Goal: Task Accomplishment & Management: Use online tool/utility

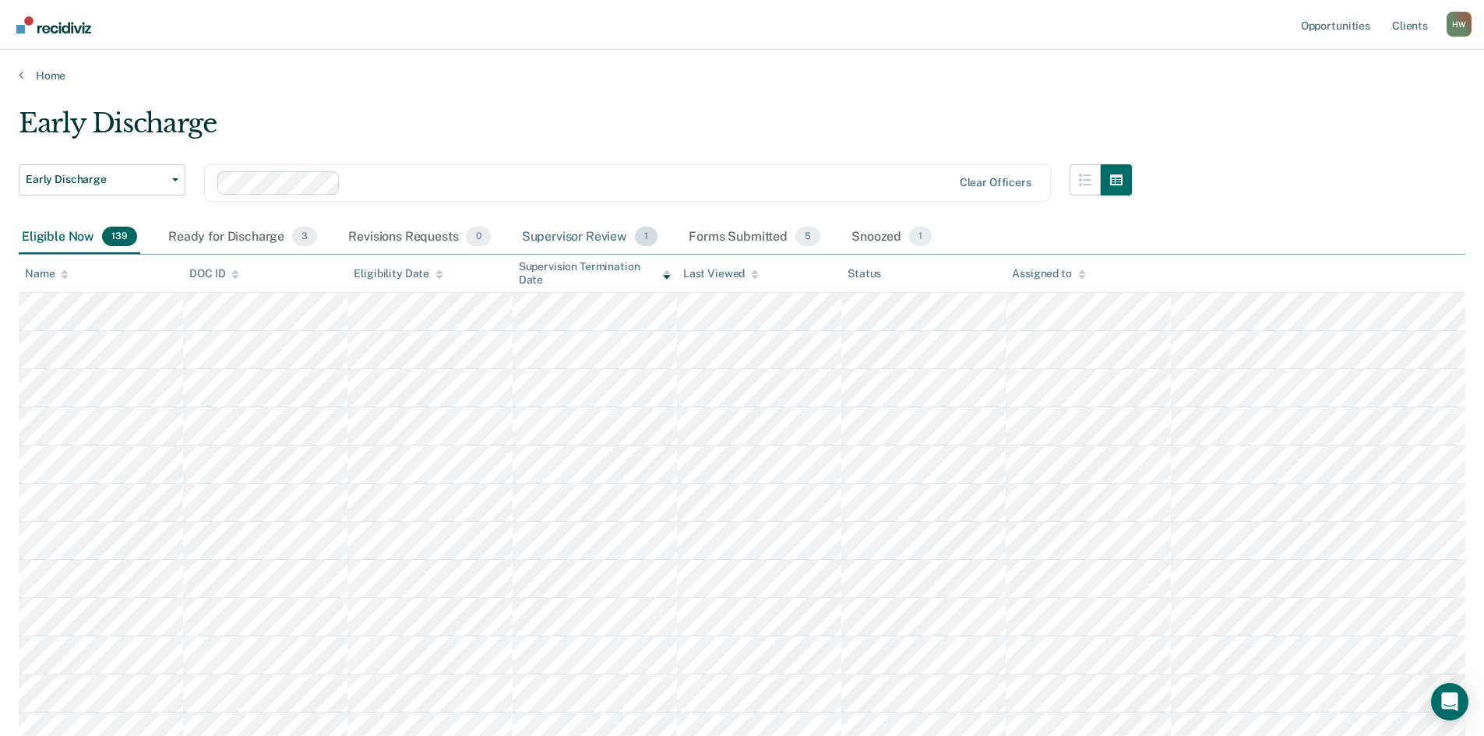
click at [583, 231] on div "Supervisor Review 1" at bounding box center [590, 237] width 143 height 34
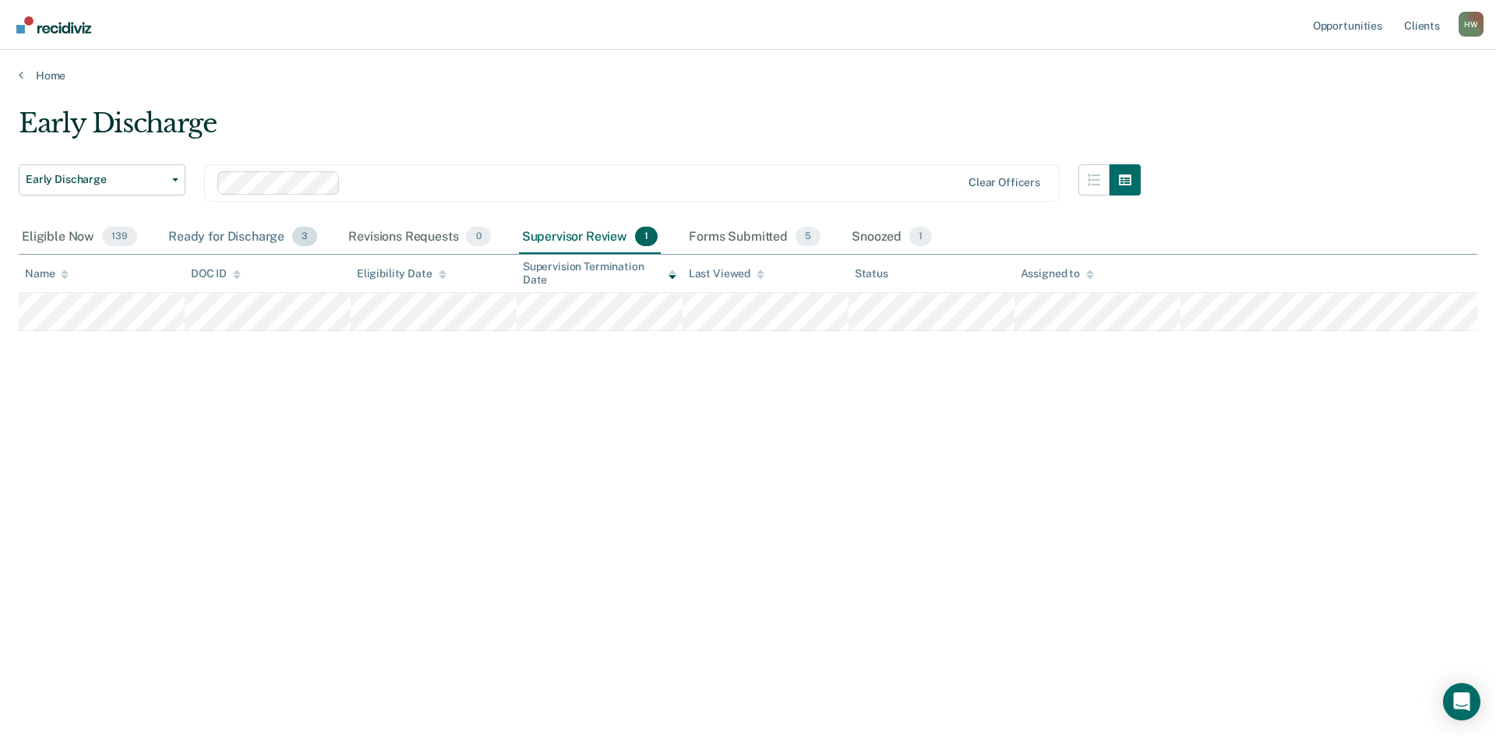
click at [231, 233] on div "Ready for Discharge 3" at bounding box center [242, 237] width 155 height 34
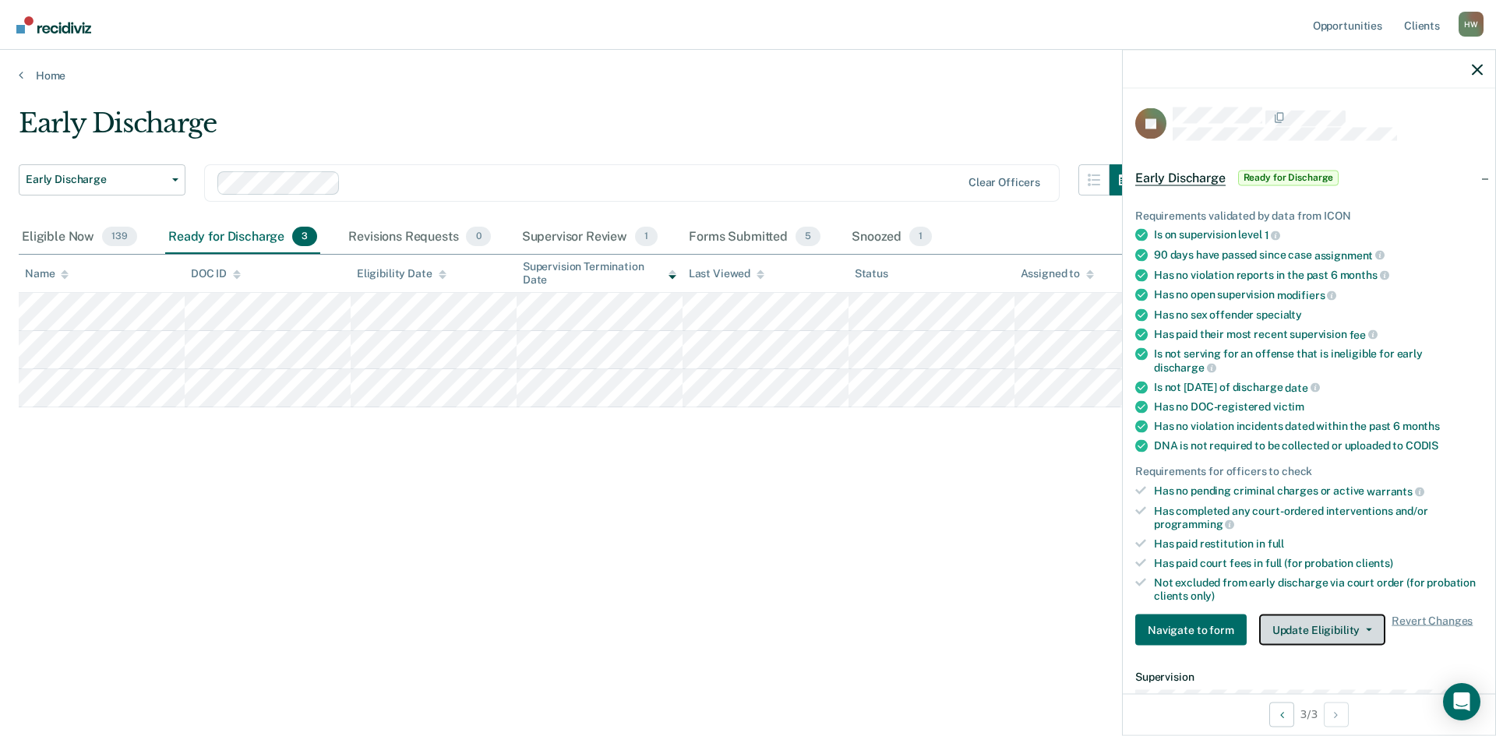
click at [1349, 621] on button "Update Eligibility" at bounding box center [1322, 630] width 126 height 31
click at [1353, 658] on button "Mark Submitted" at bounding box center [1334, 661] width 150 height 25
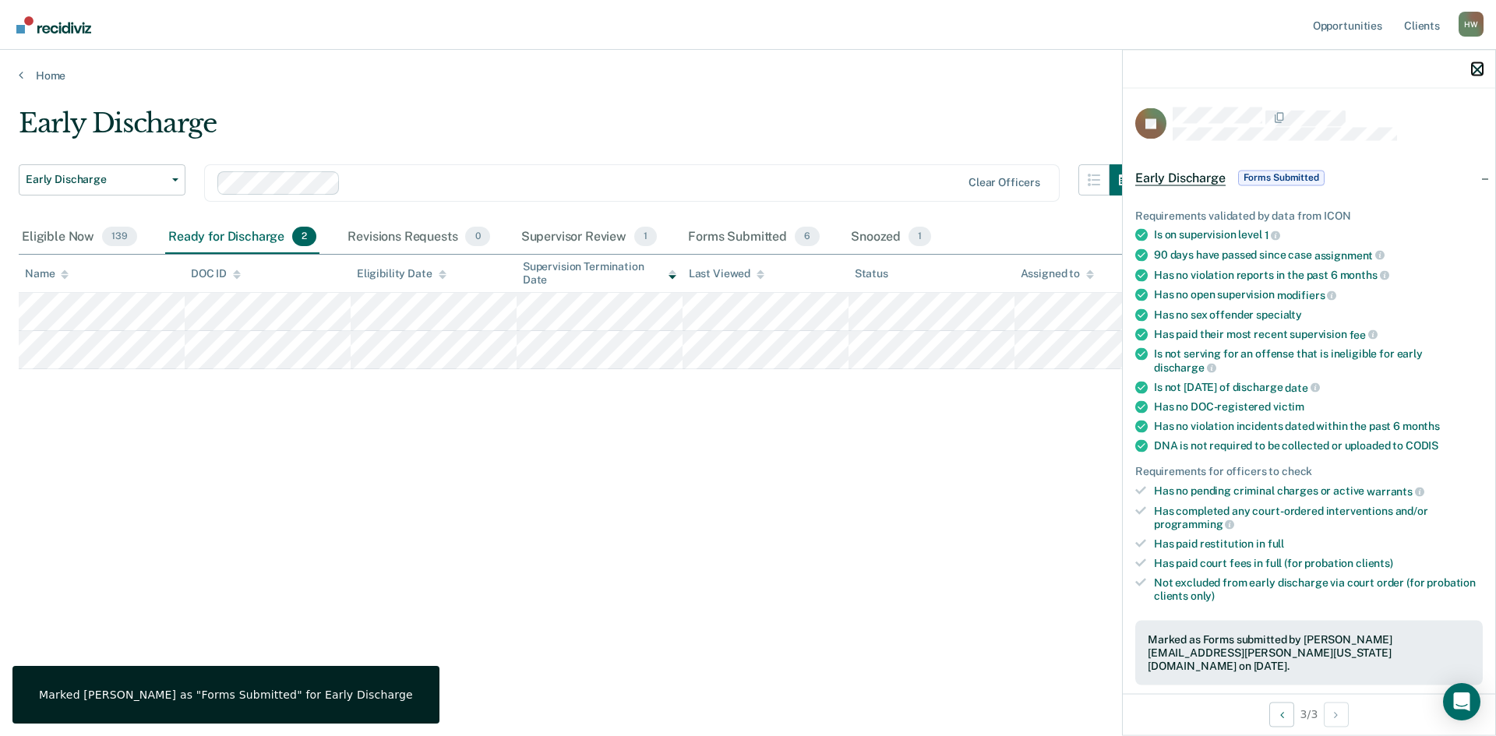
click at [1481, 74] on icon "button" at bounding box center [1477, 69] width 11 height 11
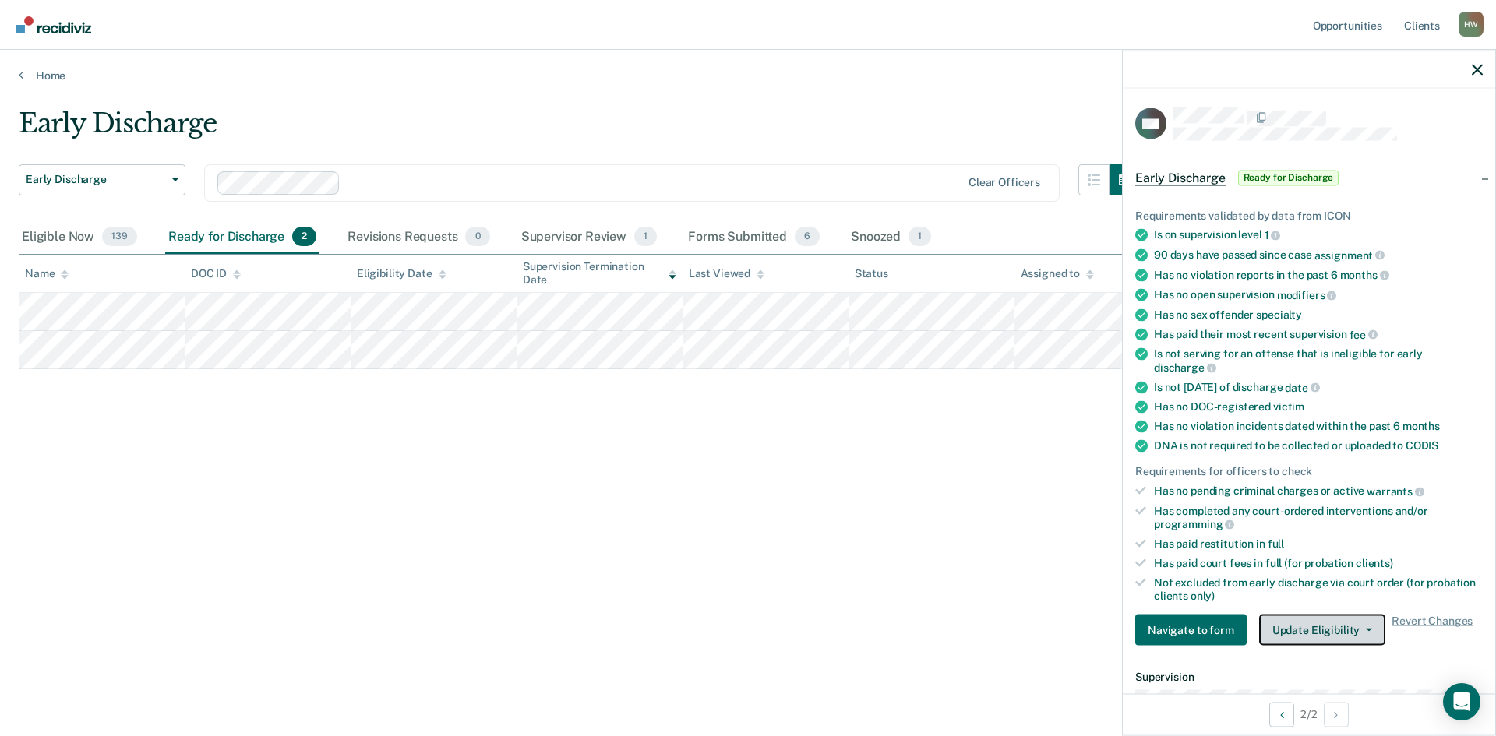
click at [1332, 622] on button "Update Eligibility" at bounding box center [1322, 630] width 126 height 31
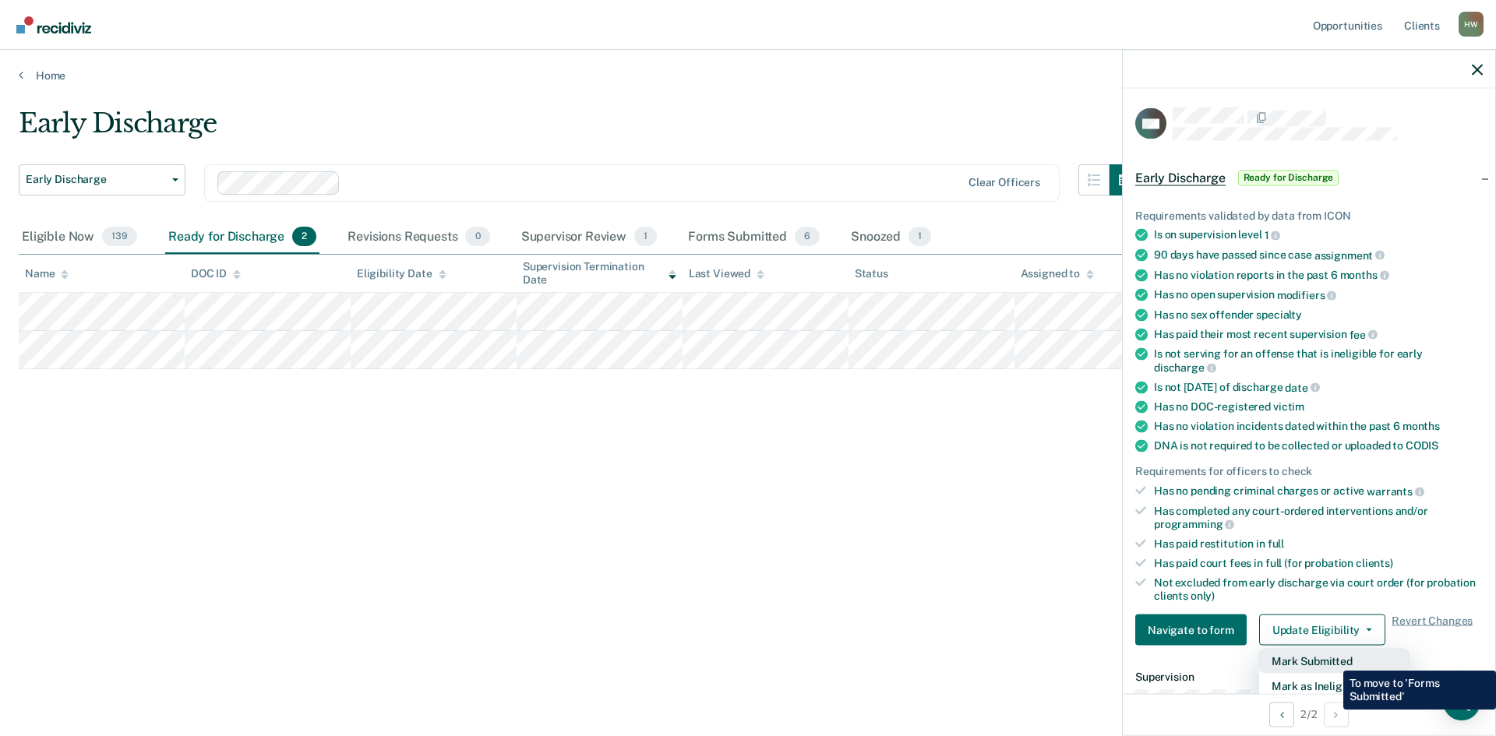
click at [1332, 659] on button "Mark Submitted" at bounding box center [1334, 661] width 150 height 25
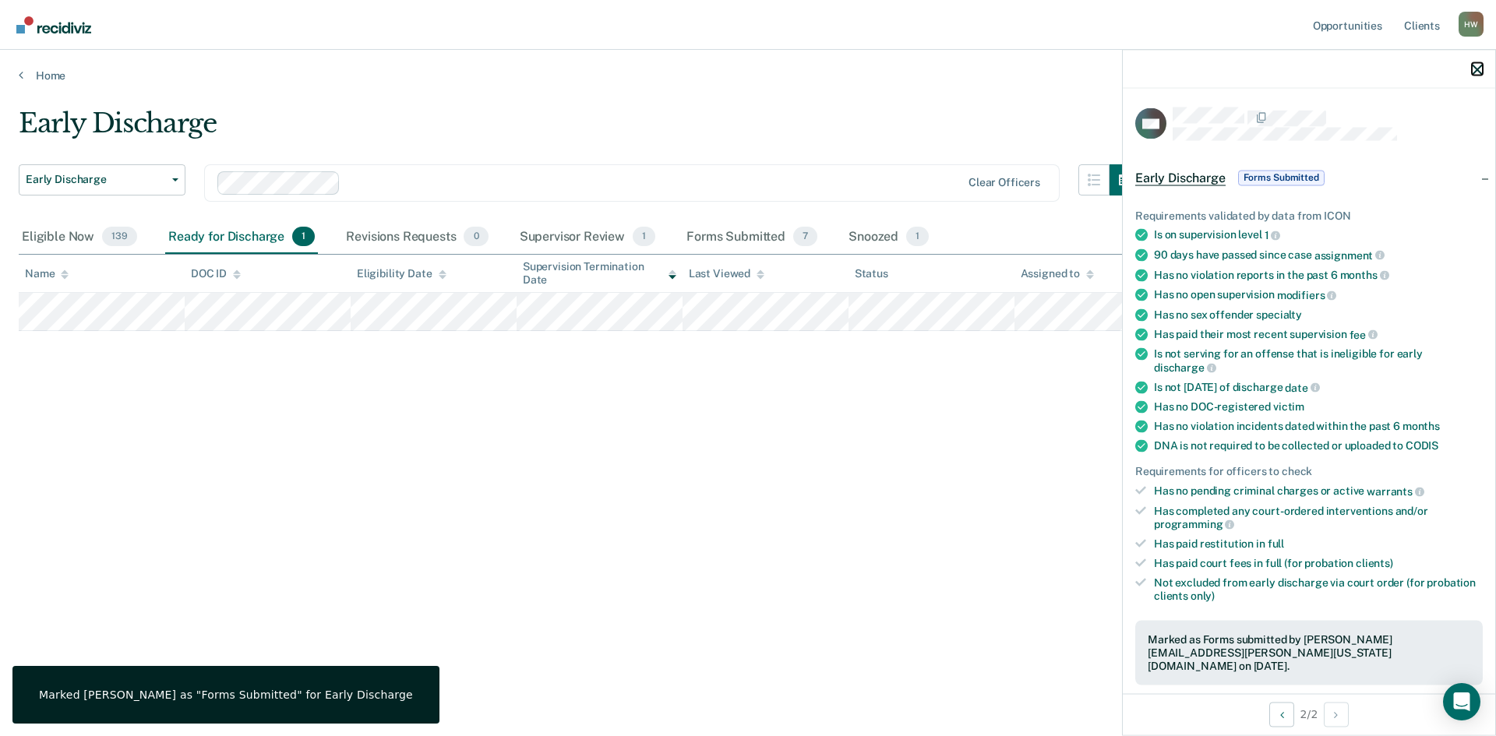
click at [1480, 68] on icon "button" at bounding box center [1477, 69] width 11 height 11
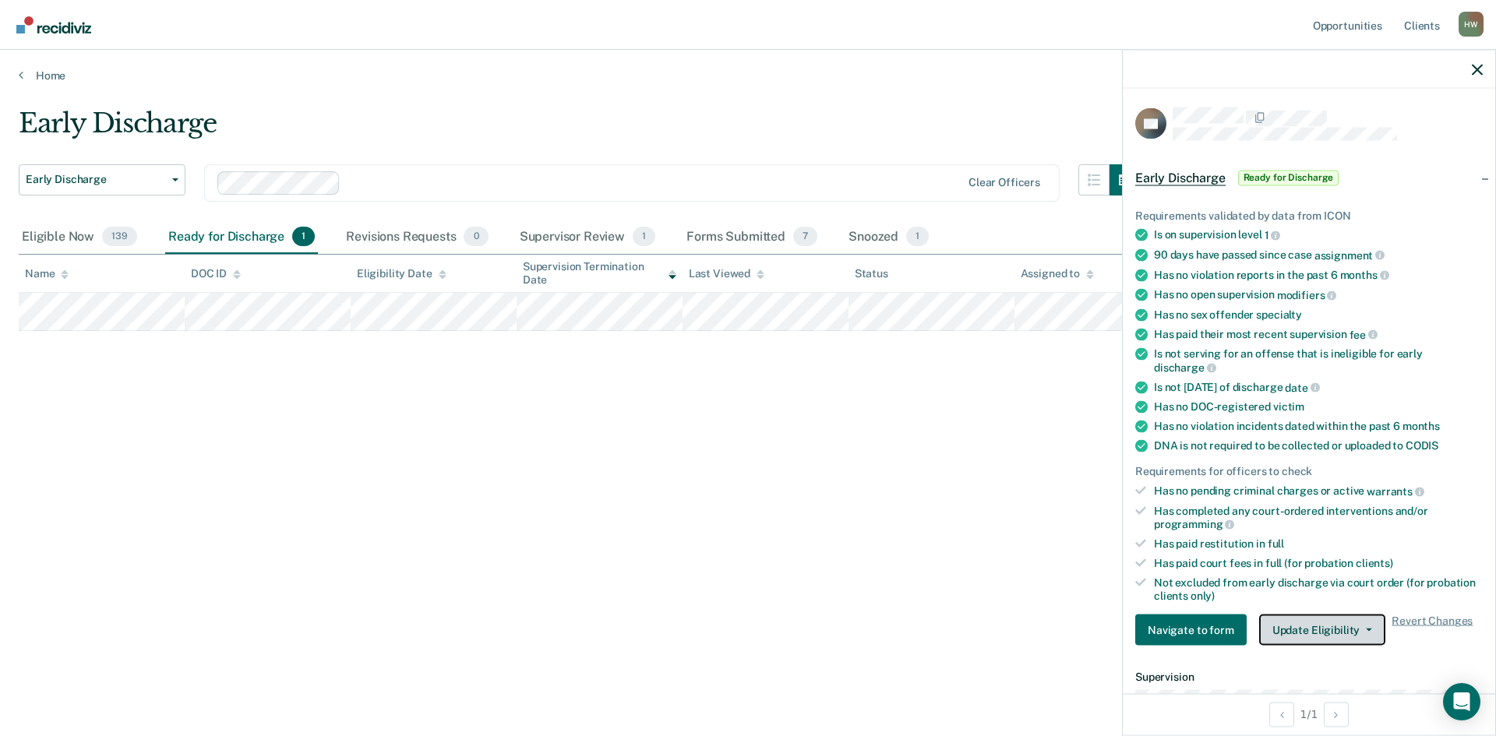
click at [1371, 630] on button "Update Eligibility" at bounding box center [1322, 630] width 126 height 31
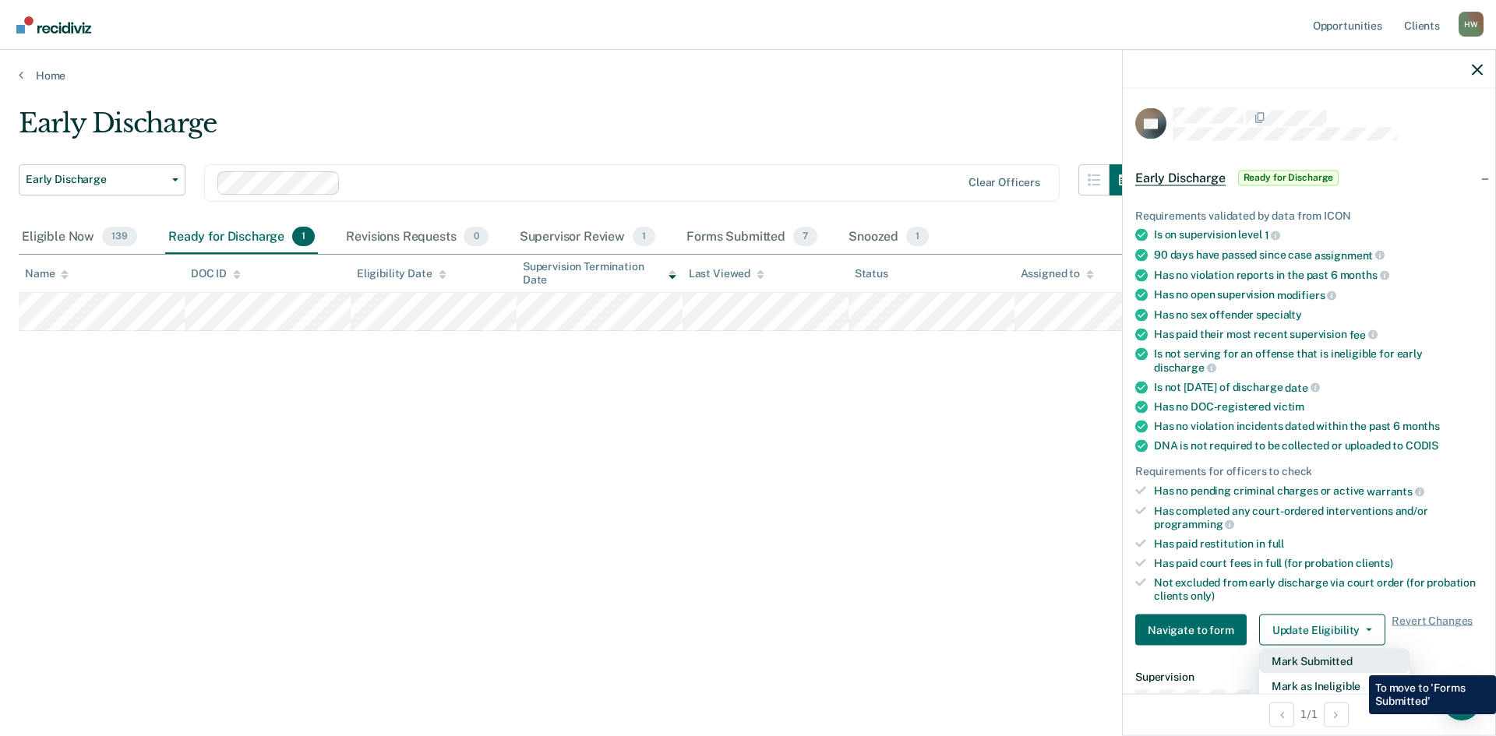
click at [1357, 664] on button "Mark Submitted" at bounding box center [1334, 661] width 150 height 25
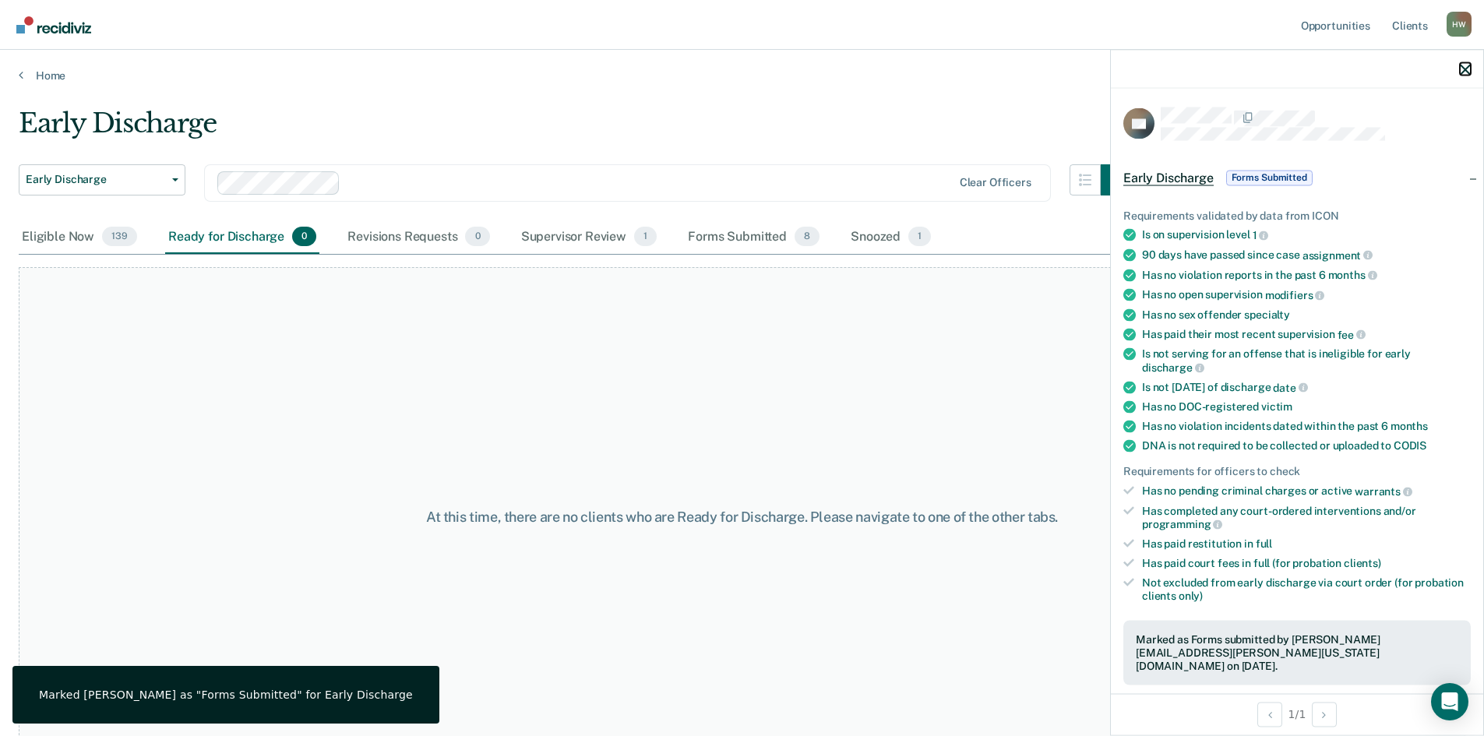
click at [1462, 69] on icon "button" at bounding box center [1465, 69] width 11 height 11
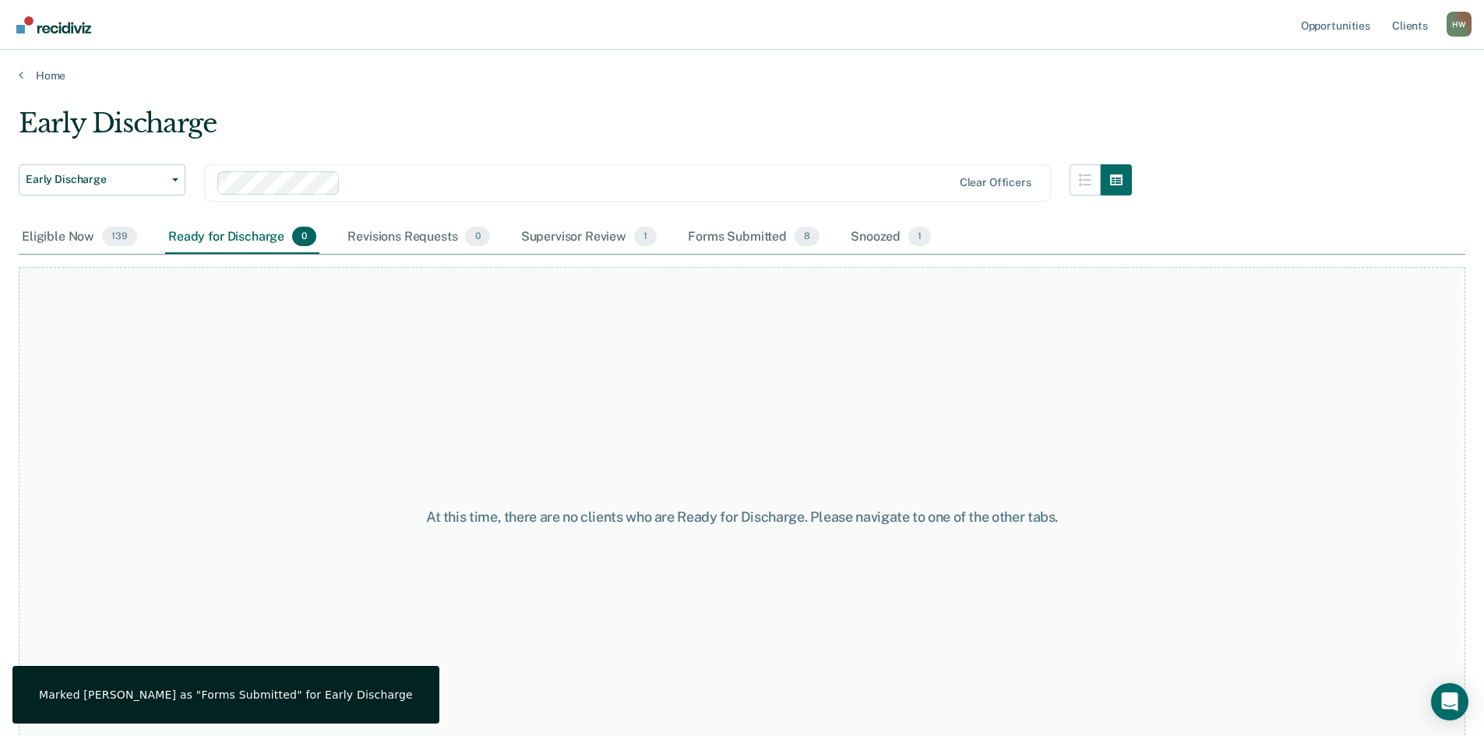
click at [560, 115] on div "Early Discharge" at bounding box center [575, 130] width 1113 height 44
click at [901, 239] on div "Snoozed 1" at bounding box center [891, 237] width 86 height 34
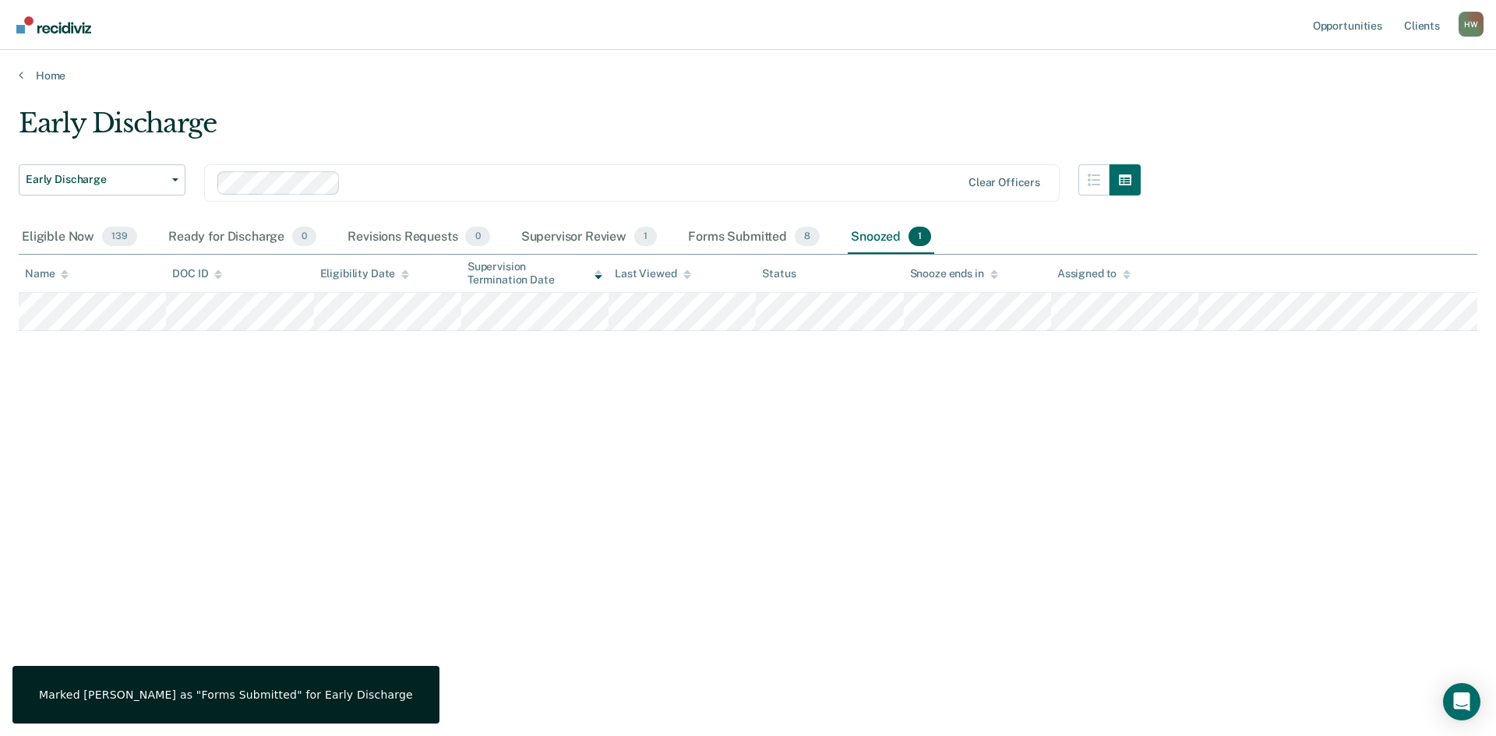
click at [769, 106] on main "Early Discharge Early Discharge Early Discharge Clear officers Eligible Now 139…" at bounding box center [748, 407] width 1496 height 649
